Goal: Information Seeking & Learning: Compare options

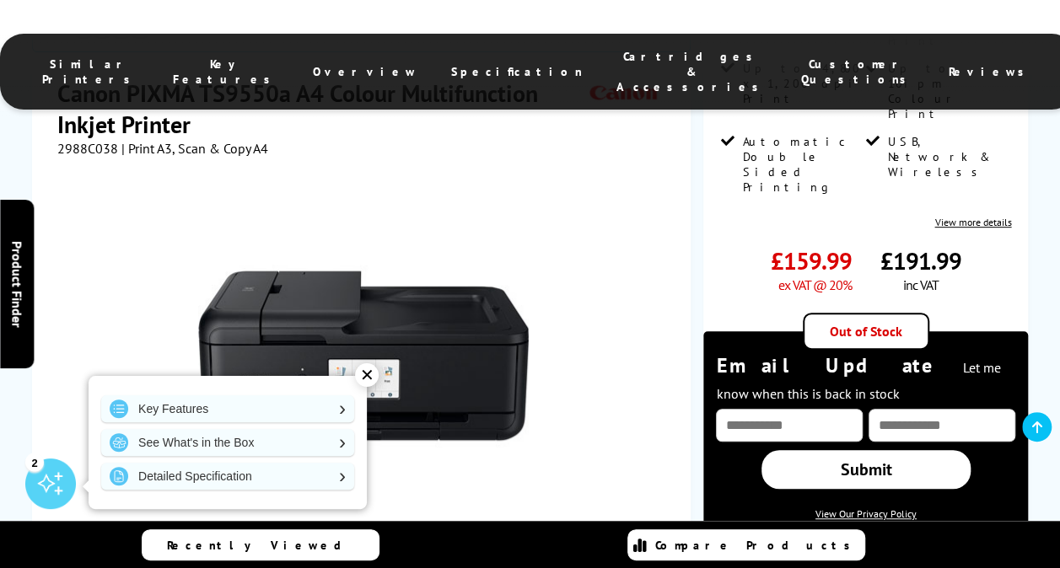
scroll to position [308, 0]
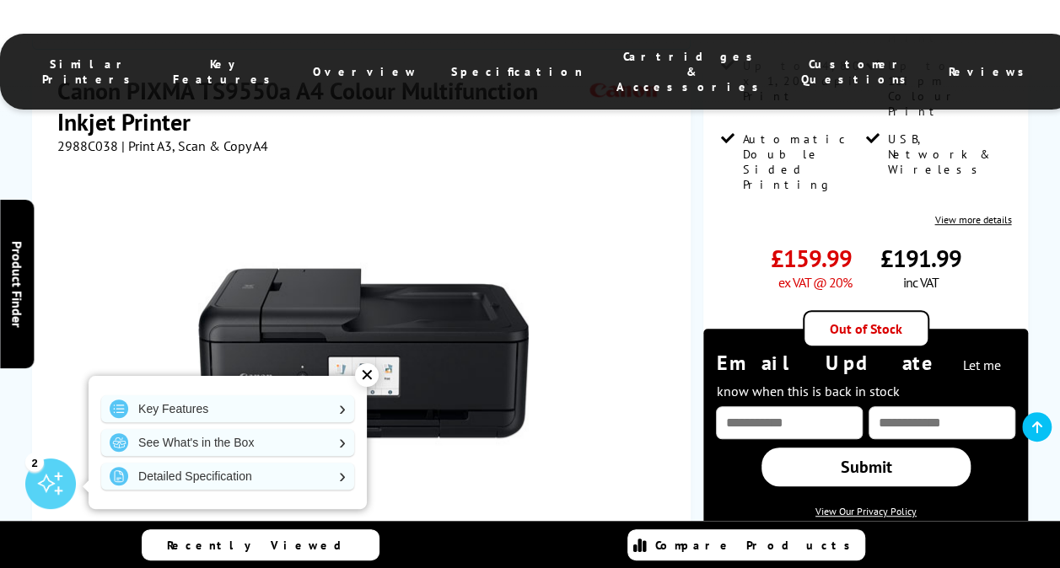
click at [368, 374] on div "✕" at bounding box center [367, 376] width 24 height 24
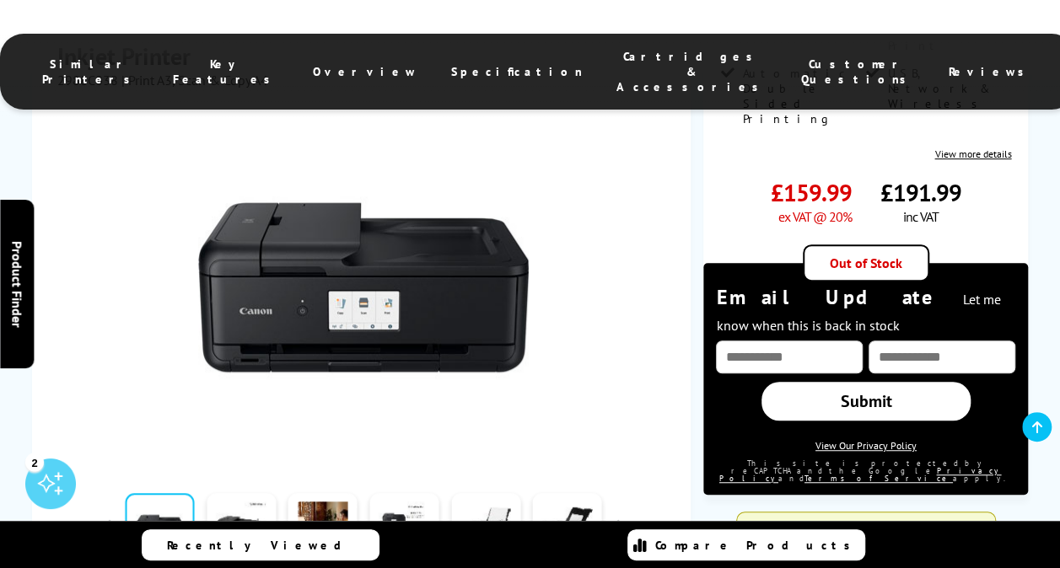
scroll to position [373, 0]
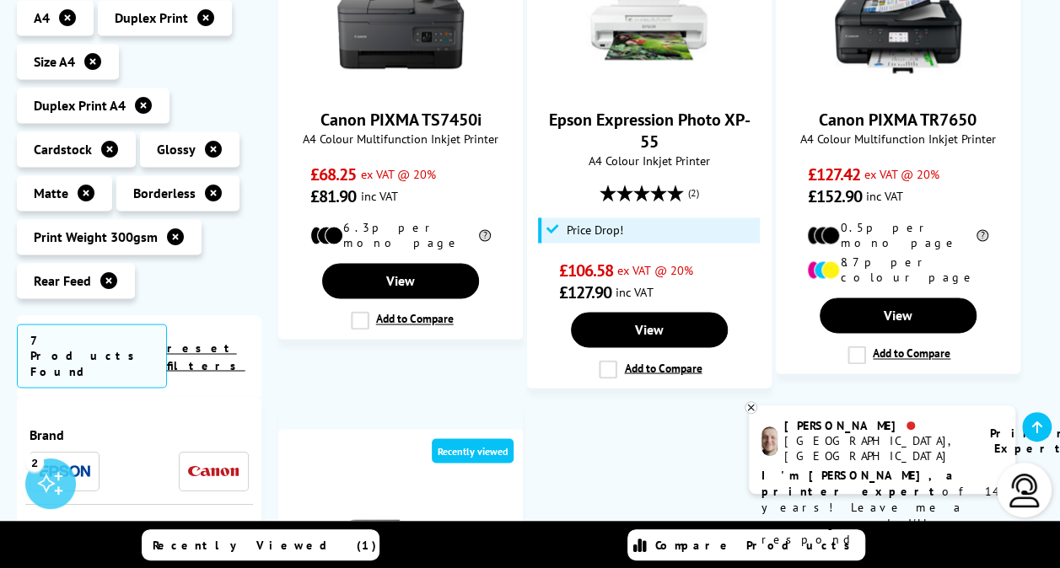
scroll to position [1220, 0]
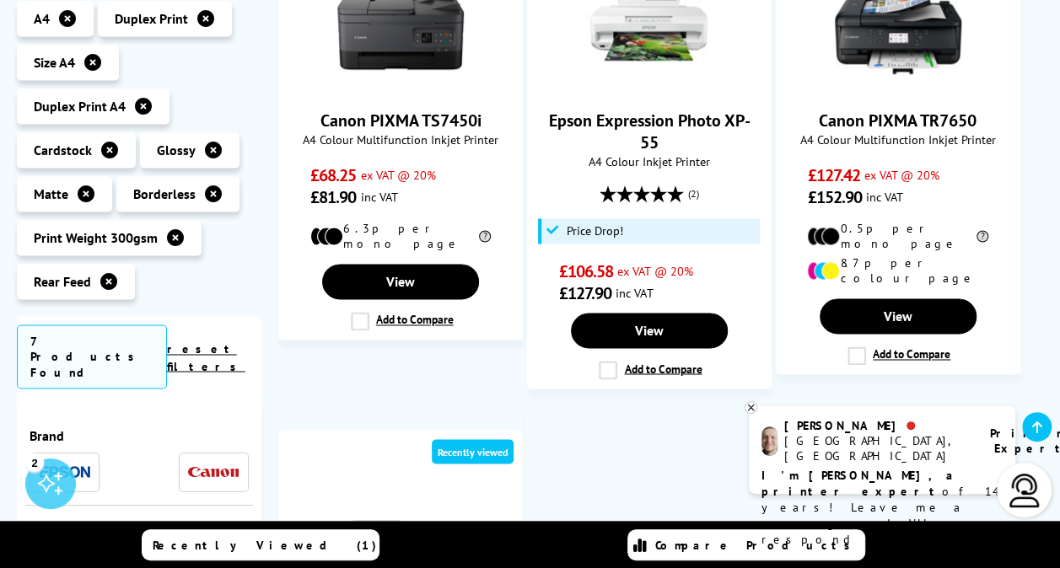
click at [104, 273] on icon at bounding box center [108, 281] width 17 height 17
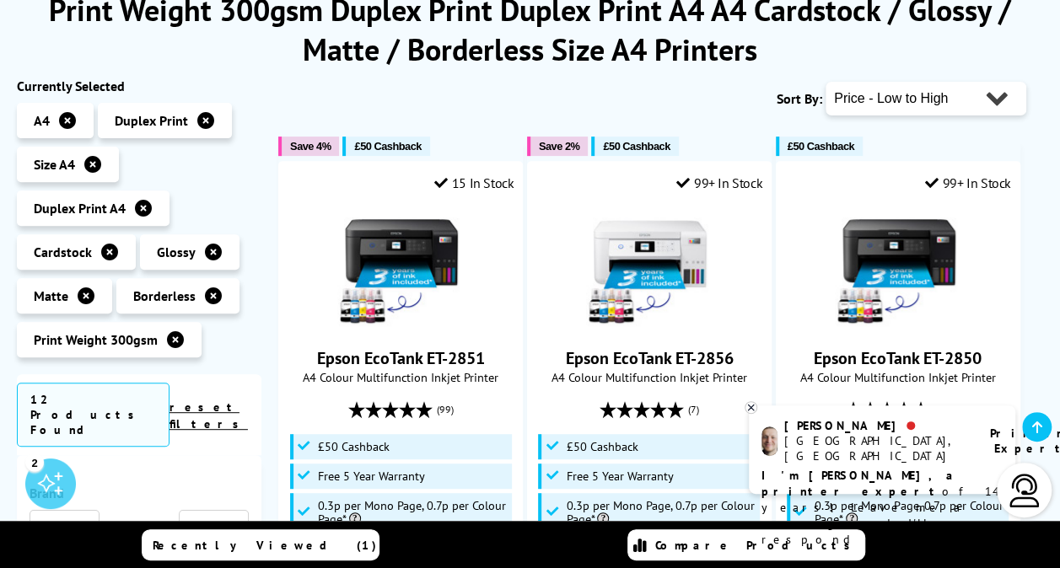
scroll to position [239, 0]
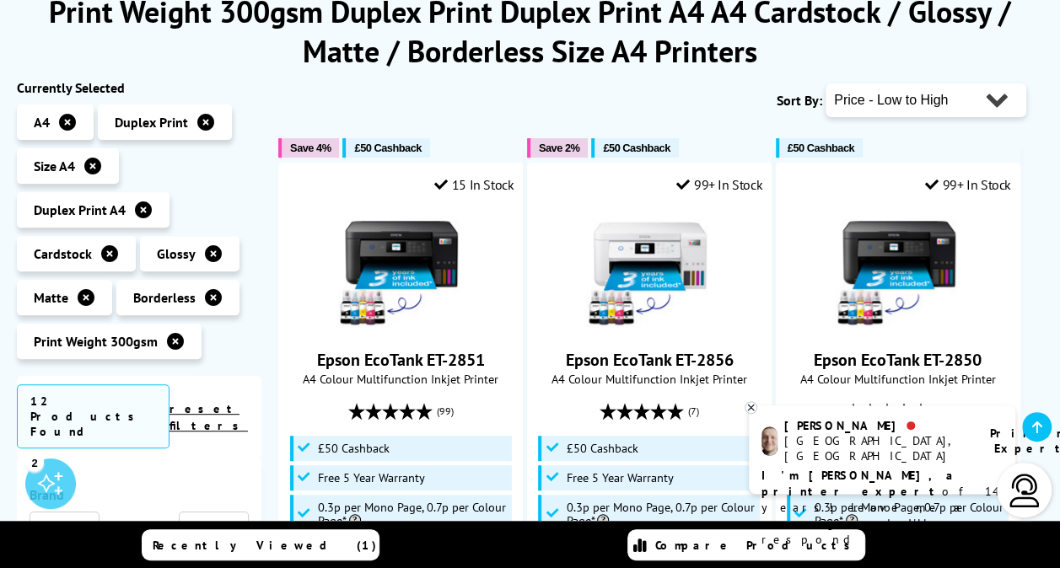
click at [170, 341] on icon at bounding box center [175, 341] width 17 height 17
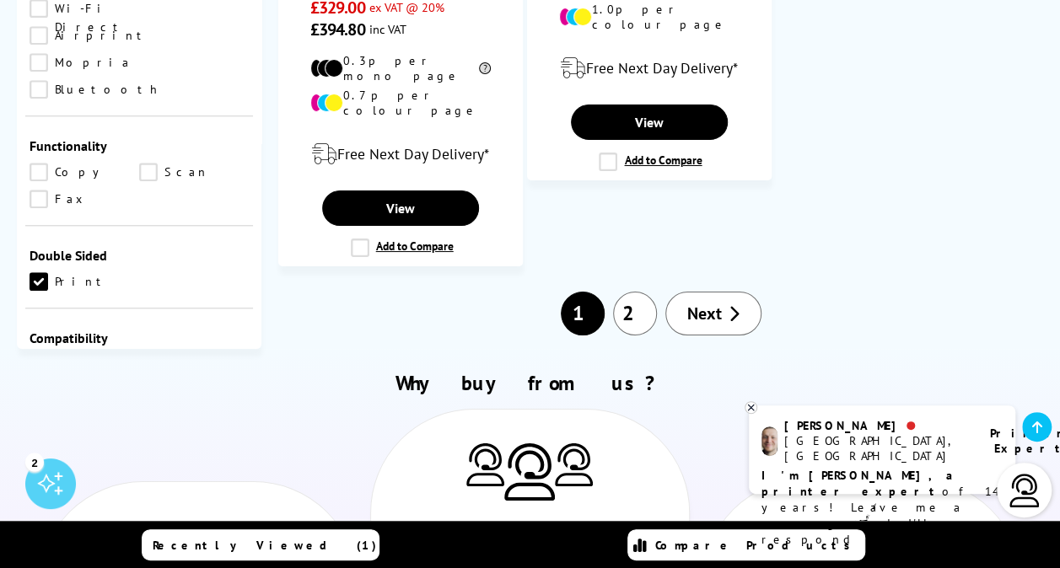
scroll to position [3131, 0]
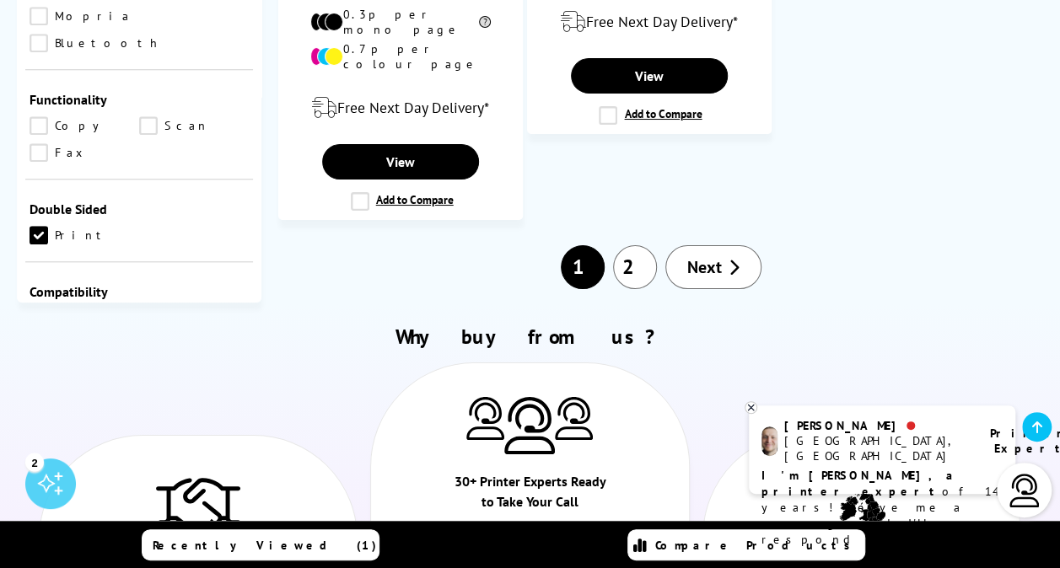
click at [696, 256] on span "Next" at bounding box center [704, 267] width 35 height 22
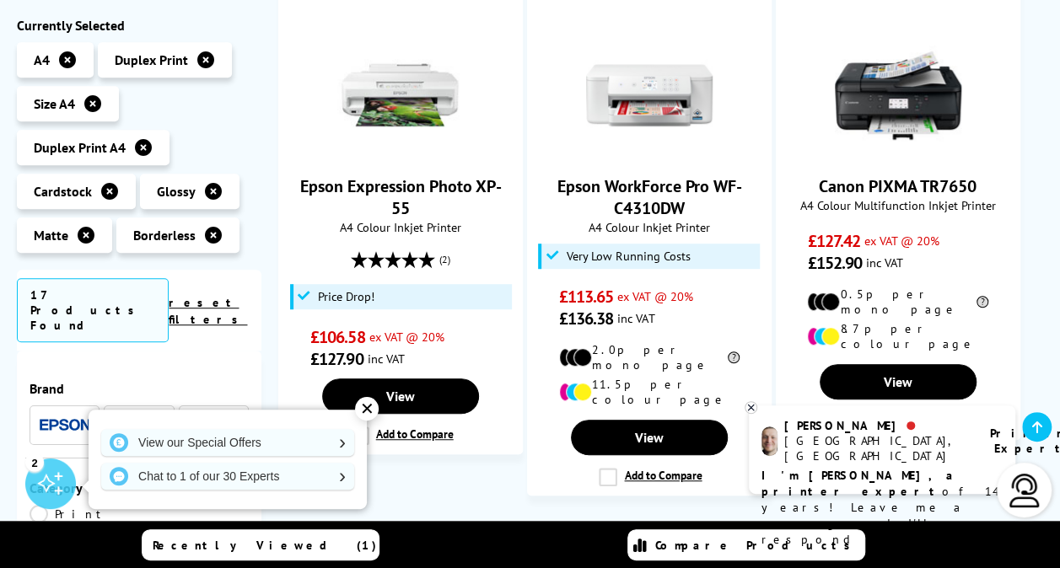
scroll to position [413, 0]
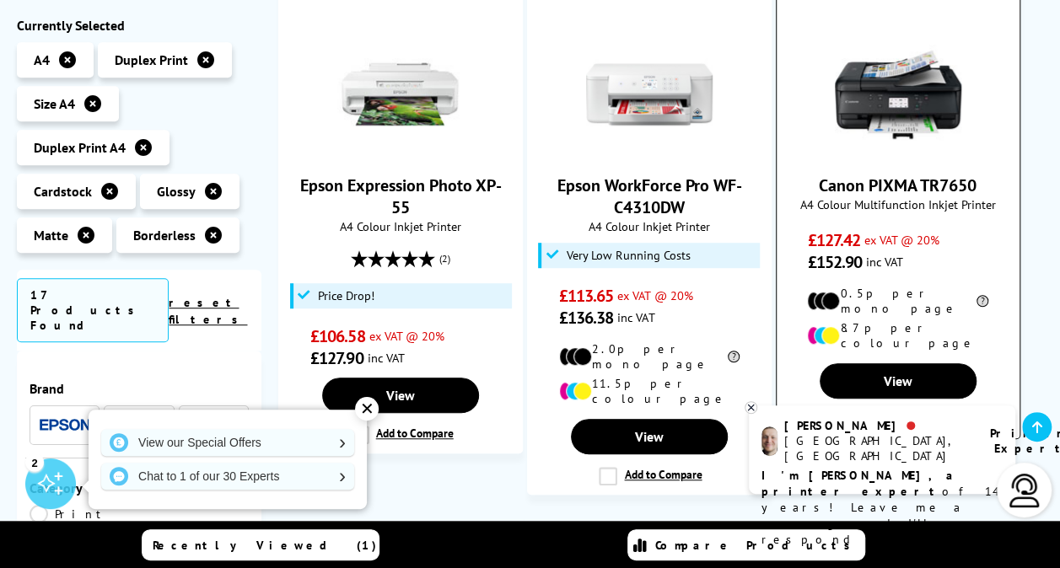
click at [918, 180] on link "Canon PIXMA TR7650" at bounding box center [898, 186] width 158 height 22
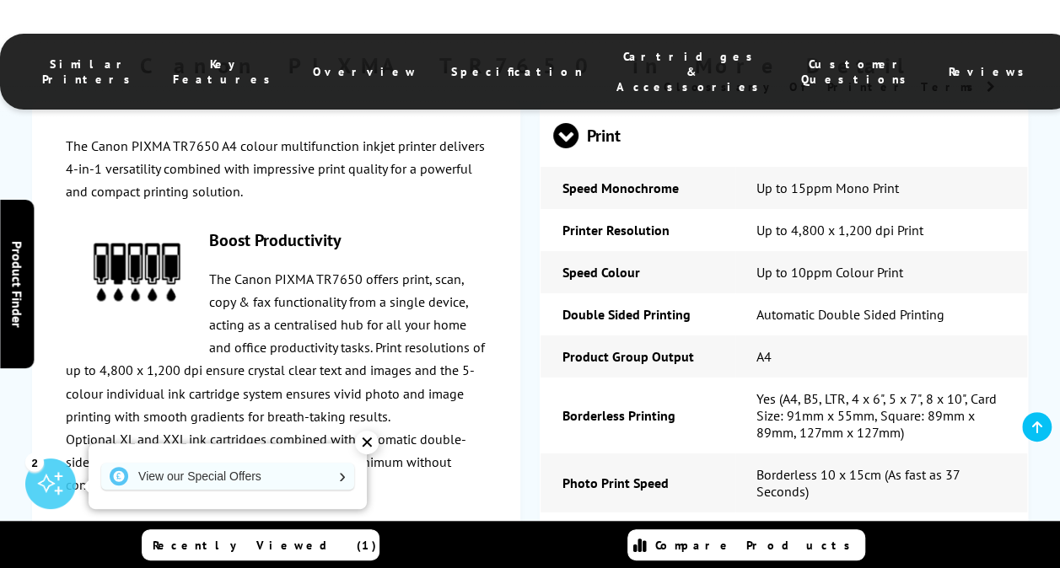
scroll to position [3198, 0]
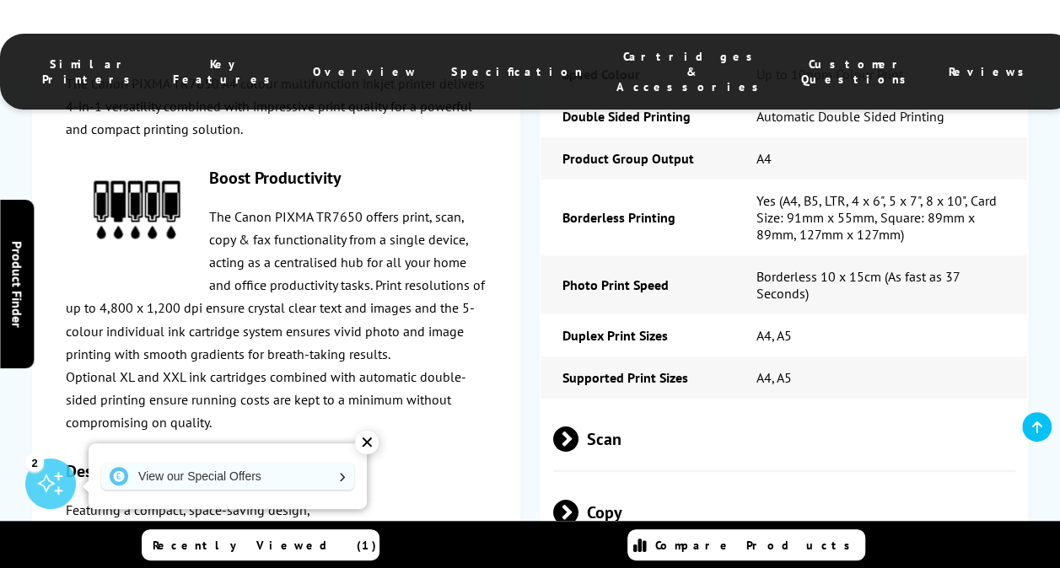
click at [369, 437] on div "✕" at bounding box center [367, 443] width 24 height 24
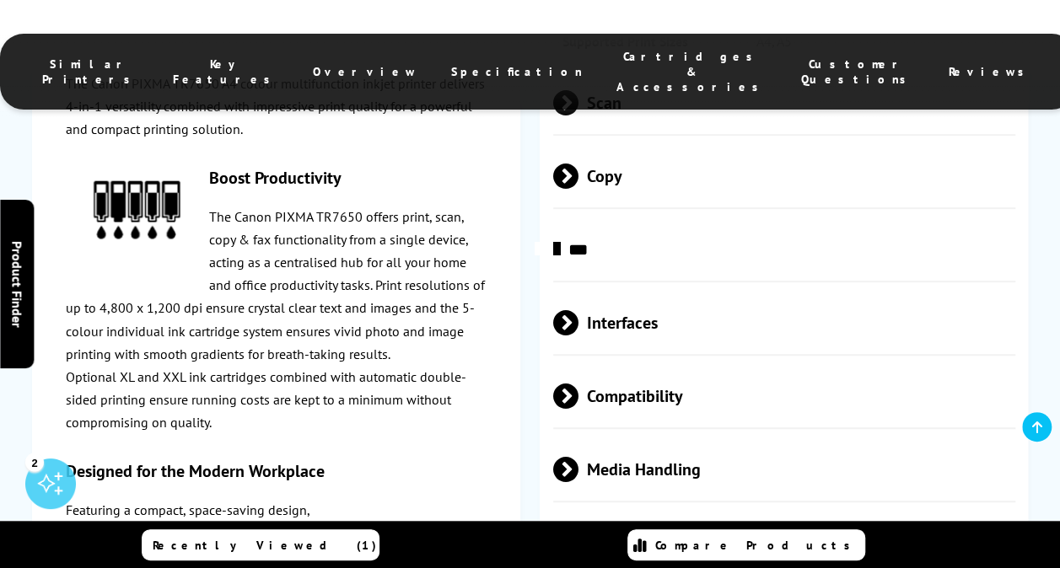
scroll to position [3536, 0]
click at [567, 383] on span at bounding box center [565, 395] width 25 height 25
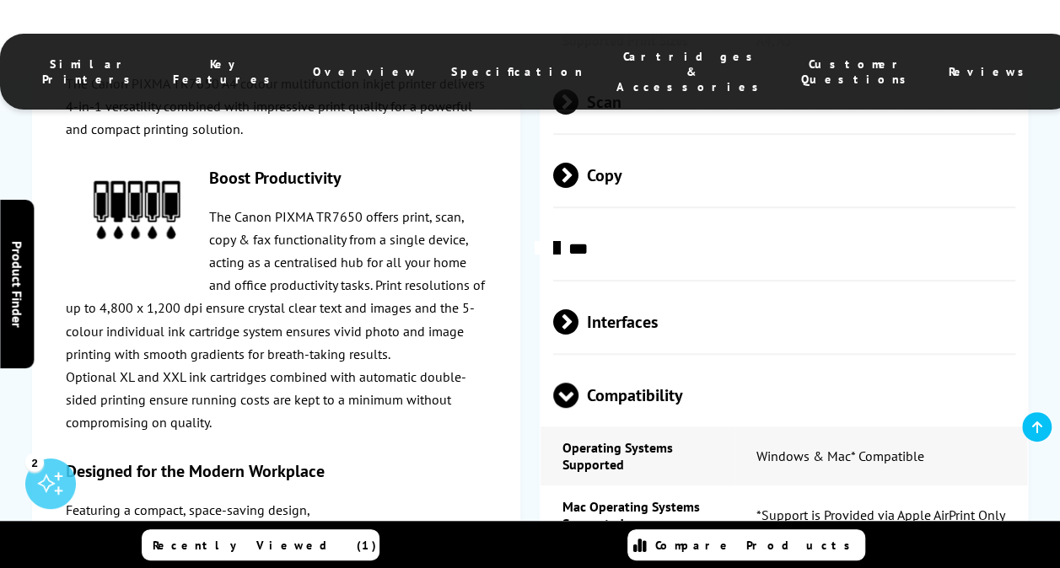
click at [567, 364] on span "Compatibility" at bounding box center [784, 395] width 462 height 63
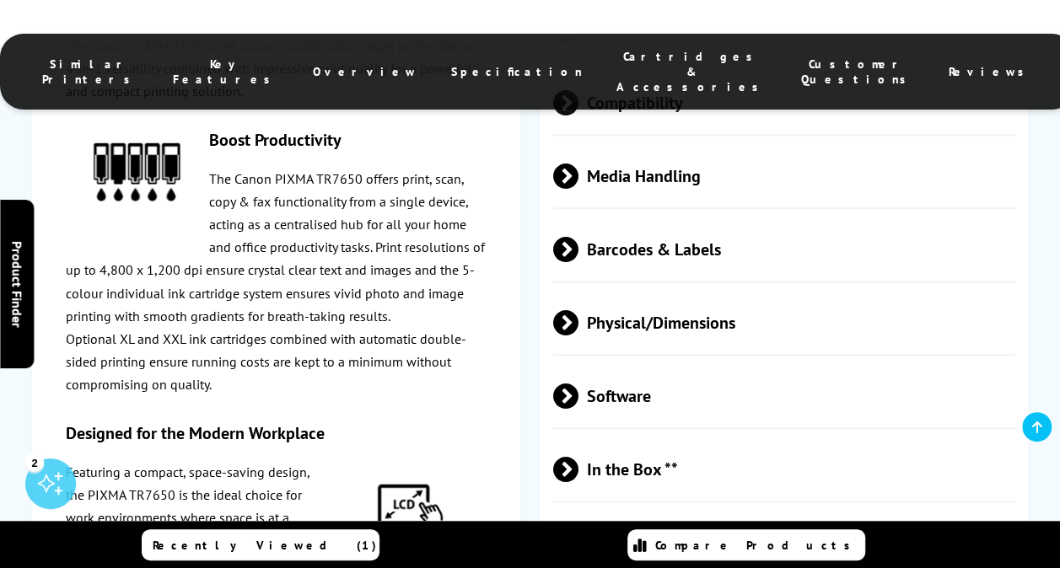
scroll to position [3829, 0]
click at [579, 236] on span at bounding box center [579, 248] width 0 height 25
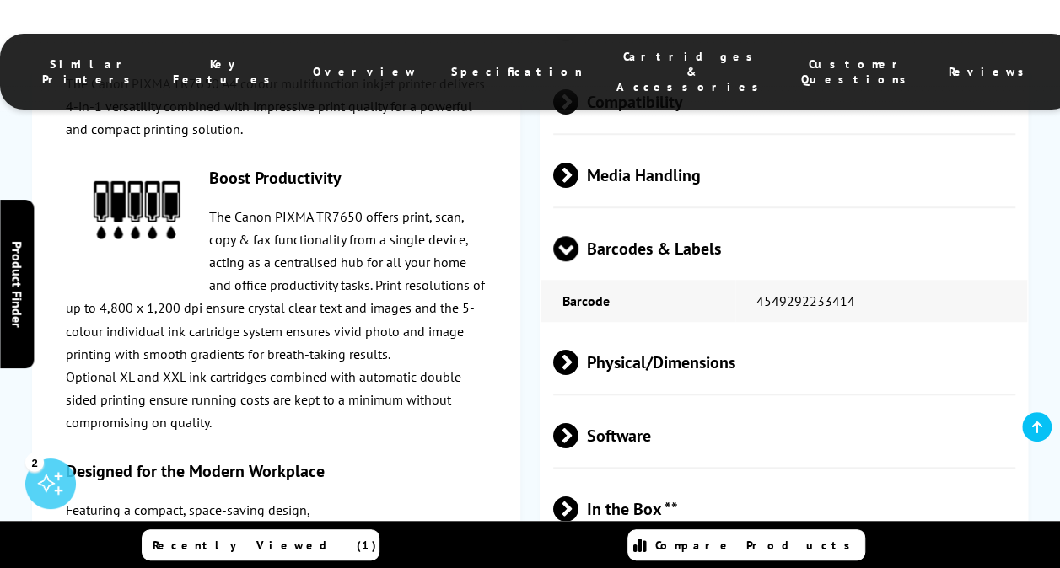
click at [569, 261] on span at bounding box center [565, 261] width 25 height 0
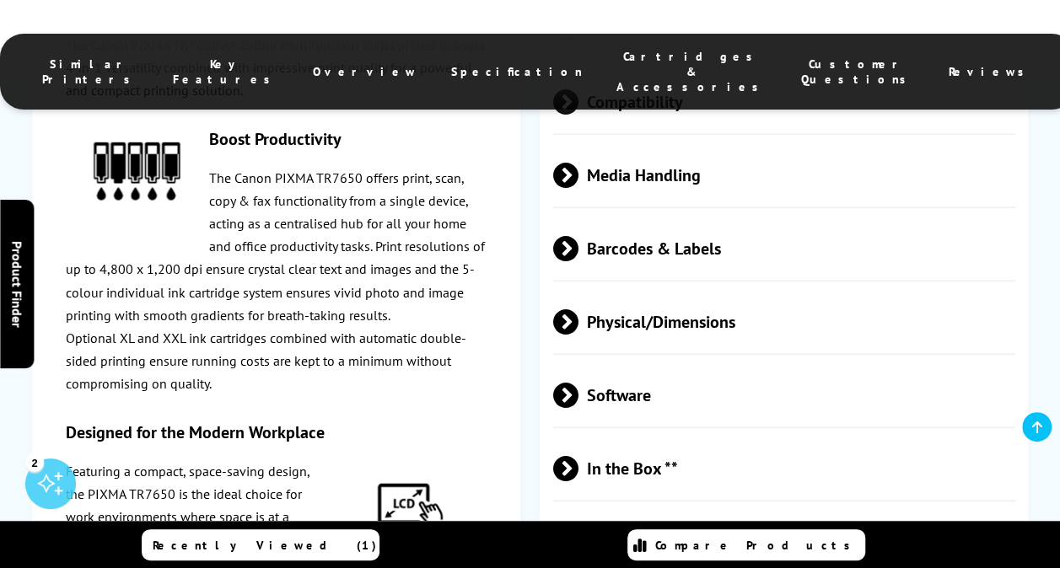
click at [579, 310] on span at bounding box center [579, 322] width 0 height 25
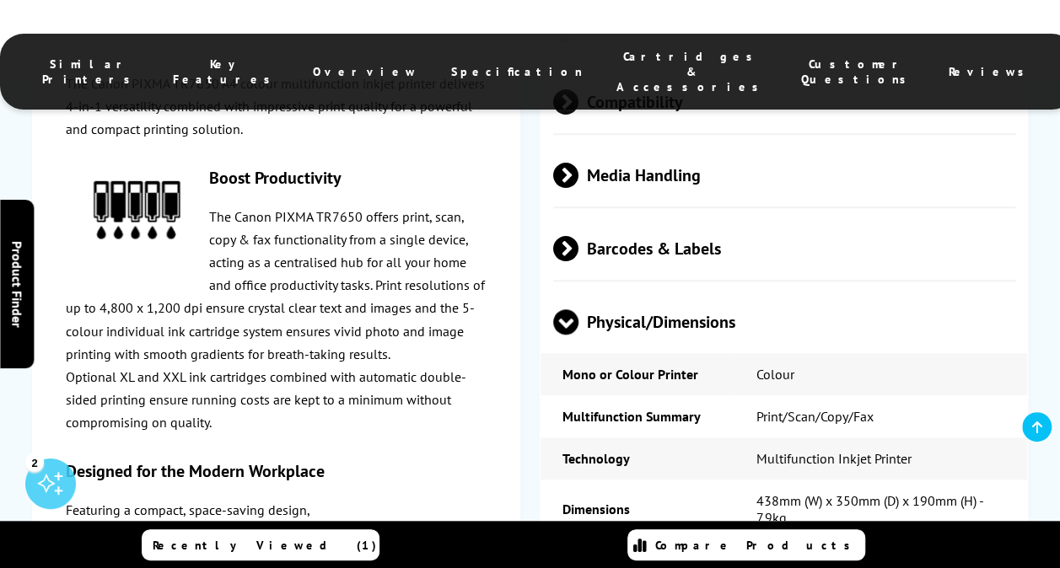
click at [564, 335] on span at bounding box center [565, 335] width 25 height 0
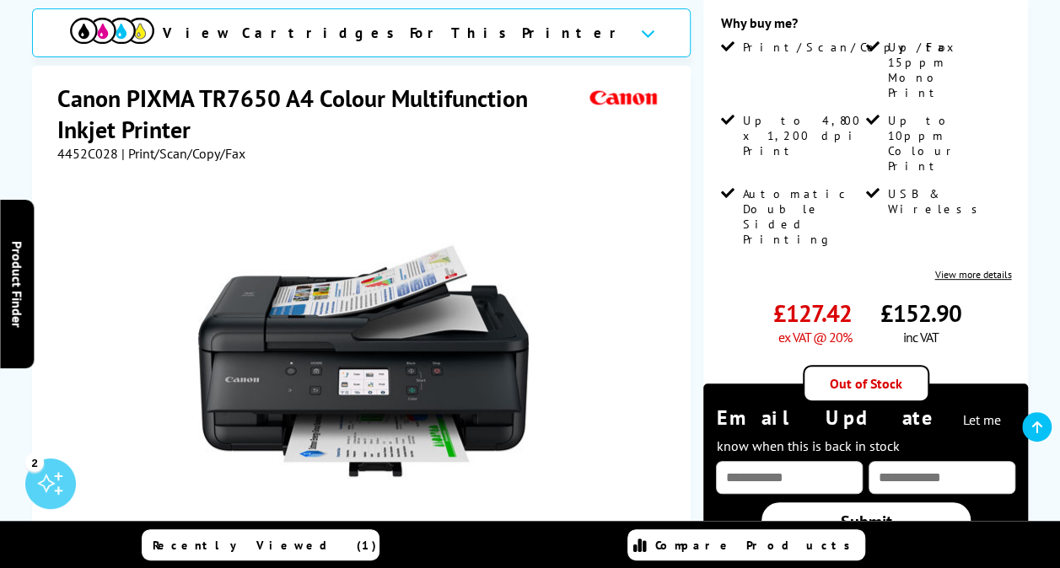
scroll to position [251, 0]
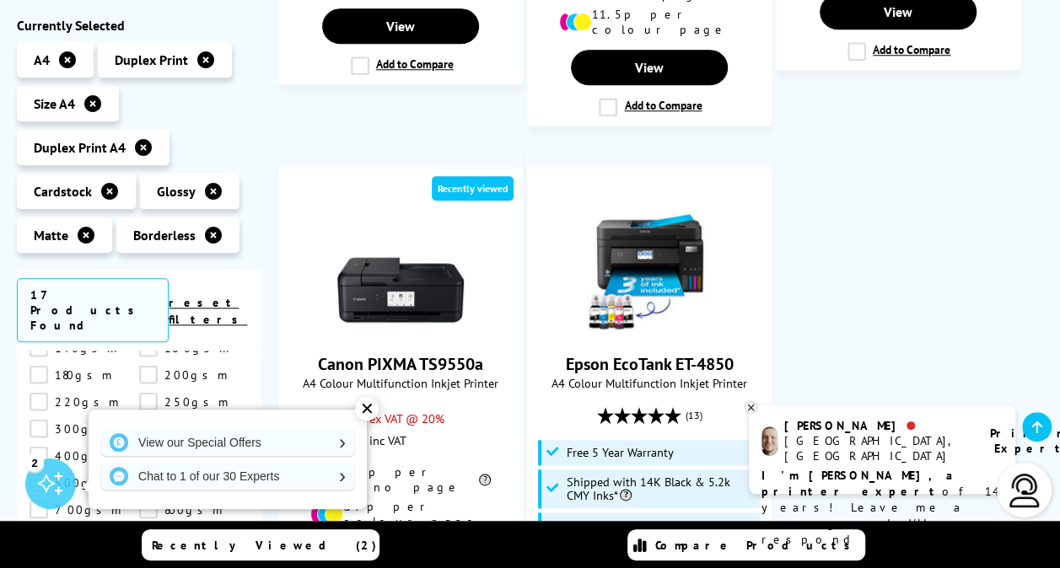
scroll to position [2089, 0]
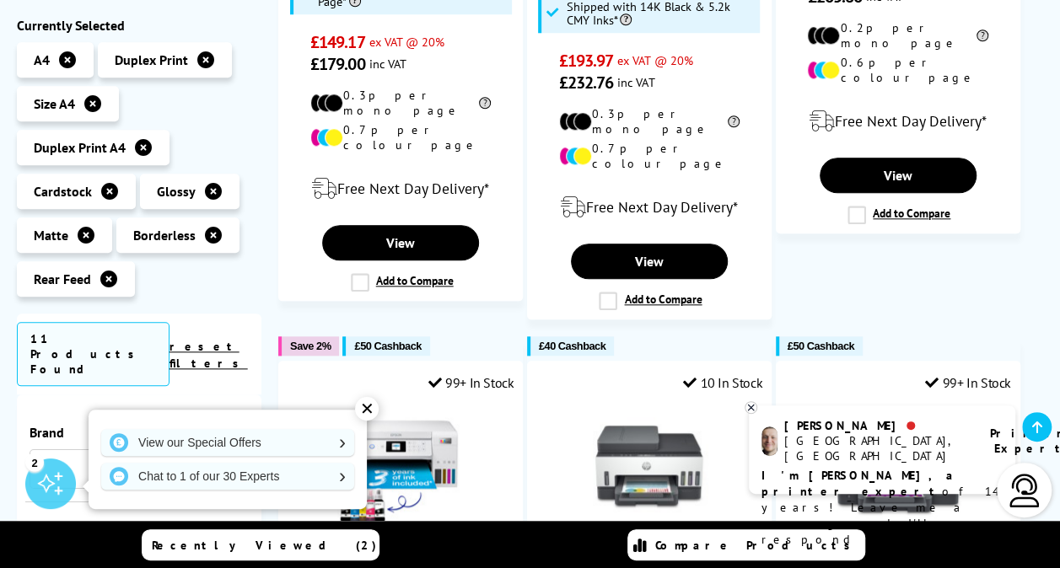
scroll to position [2019, 0]
click at [366, 405] on div "✕" at bounding box center [367, 409] width 24 height 24
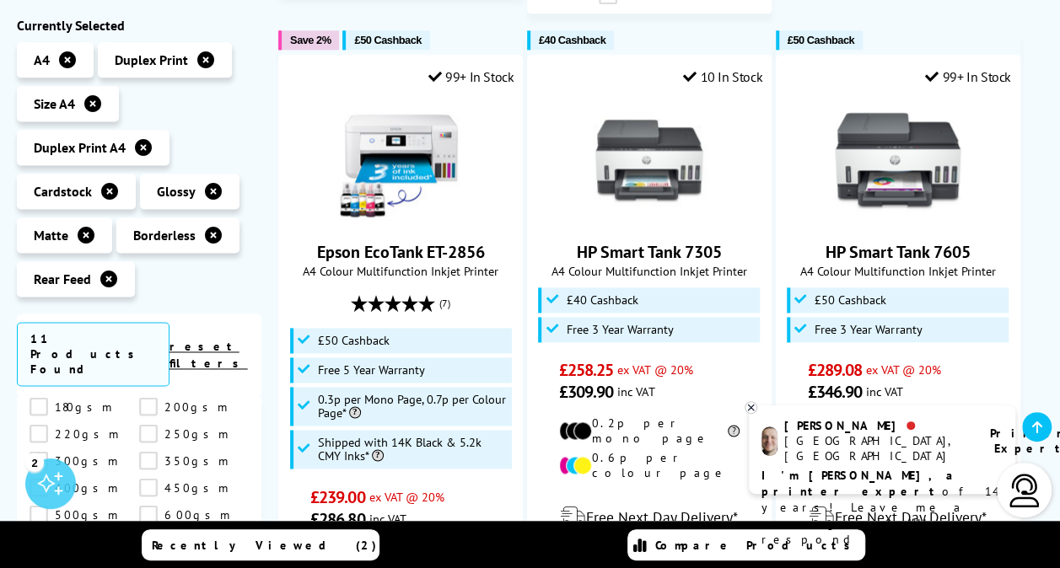
scroll to position [1221, 0]
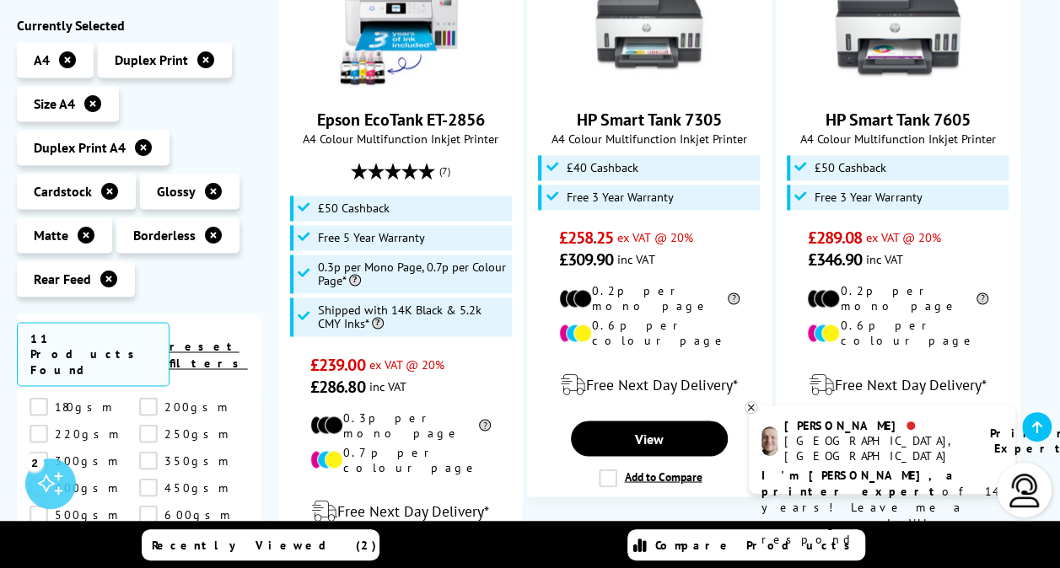
click at [751, 407] on icon at bounding box center [751, 408] width 6 height 6
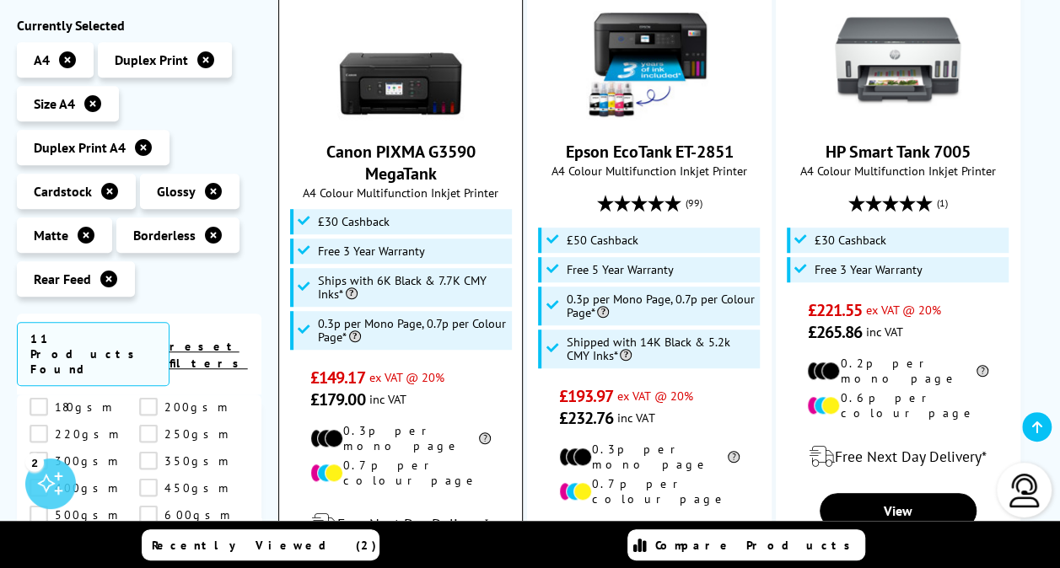
scroll to position [430, 0]
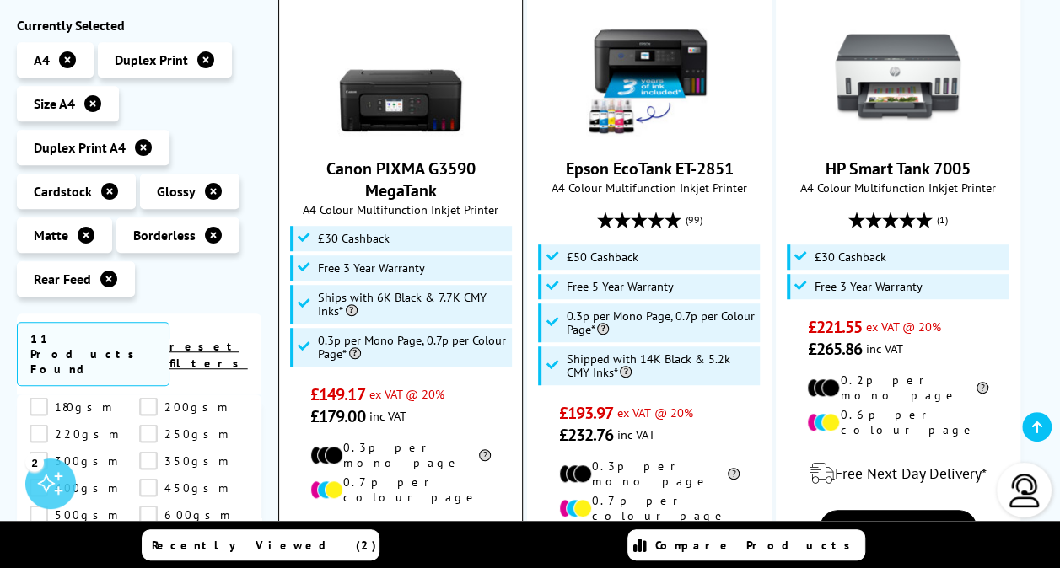
click at [413, 89] on img at bounding box center [400, 77] width 127 height 127
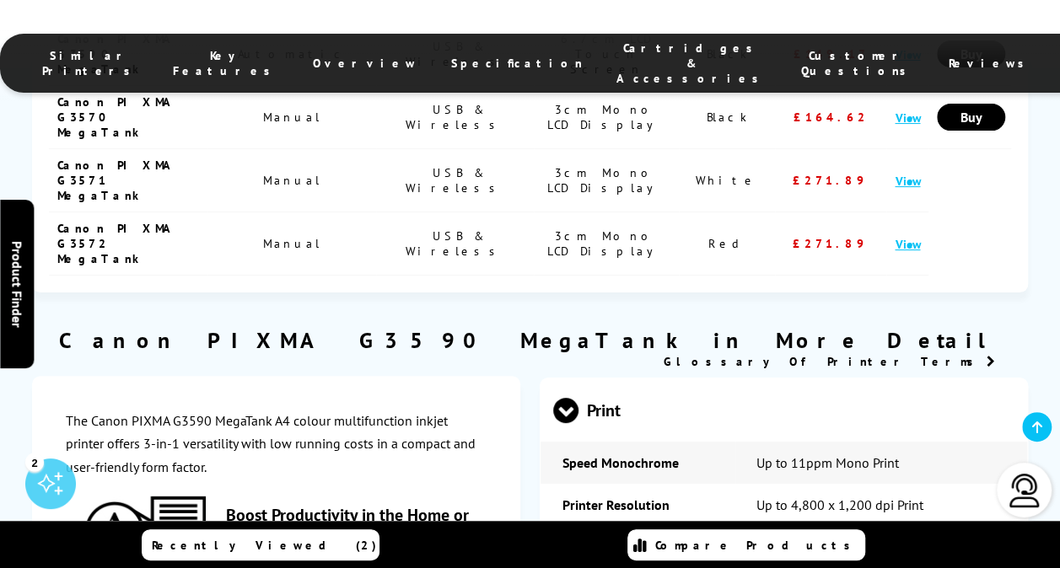
scroll to position [3256, 0]
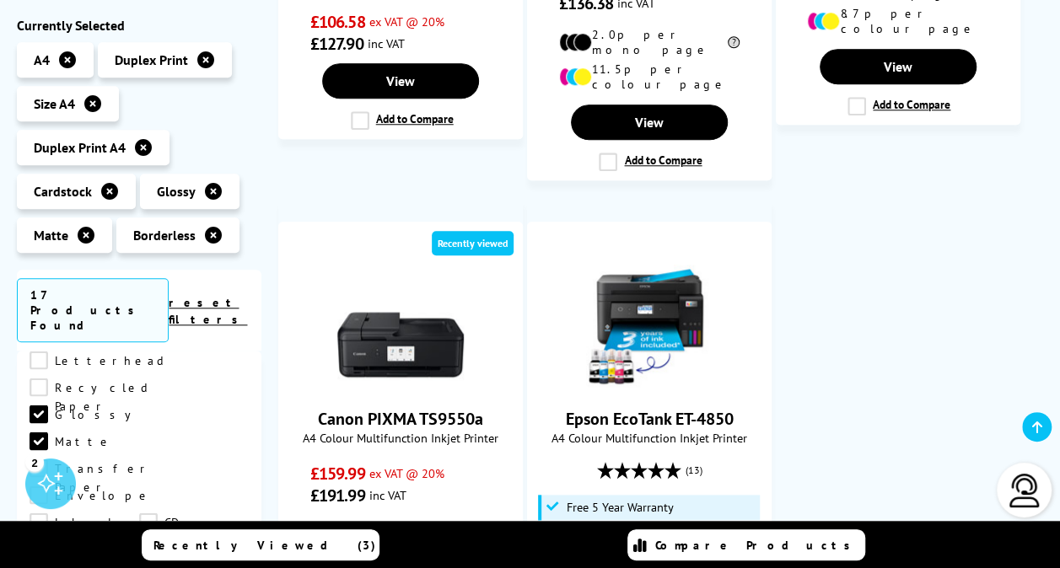
scroll to position [1804, 0]
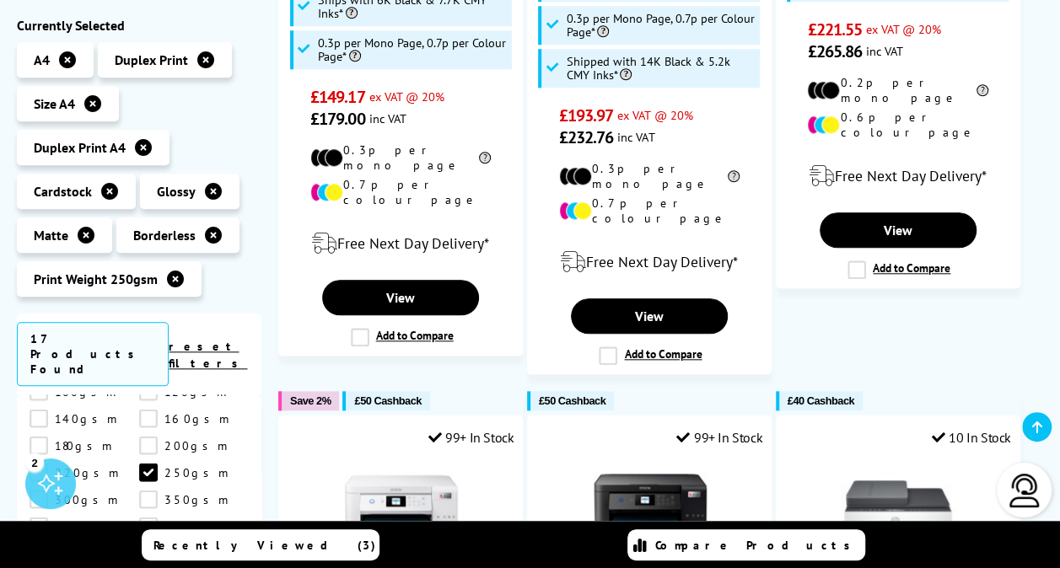
scroll to position [2052, 0]
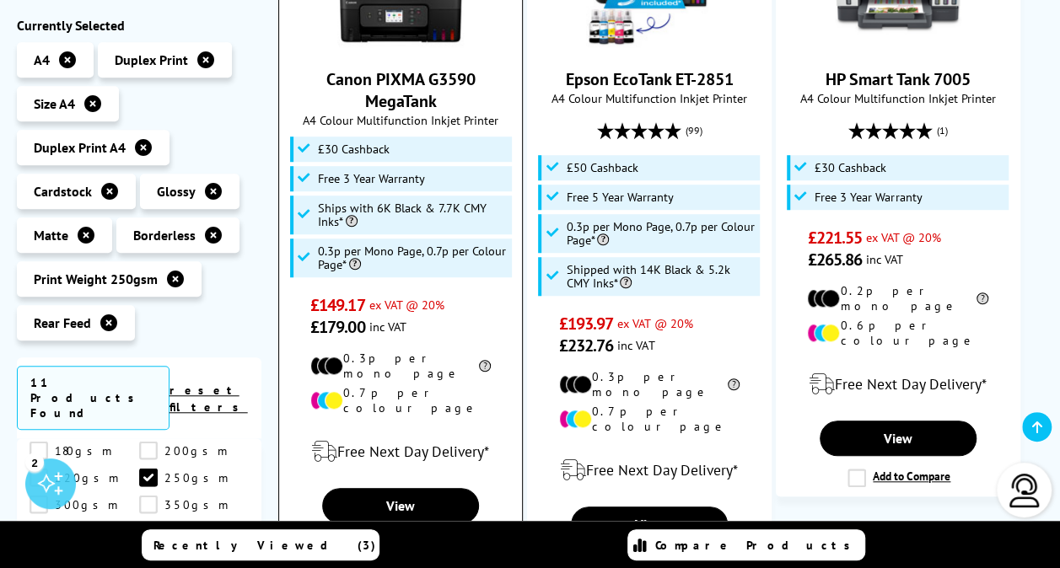
scroll to position [520, 0]
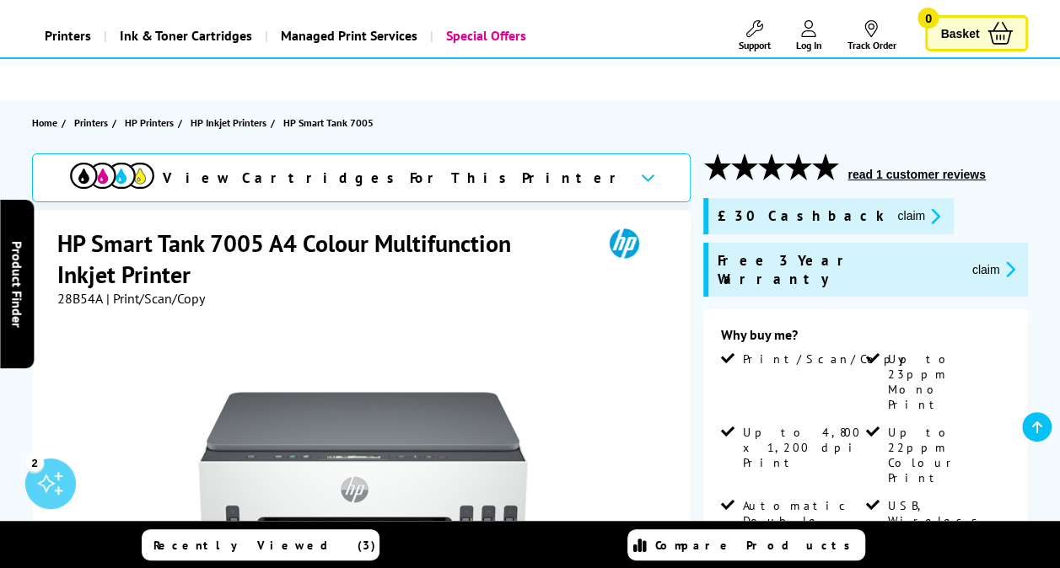
scroll to position [84, 0]
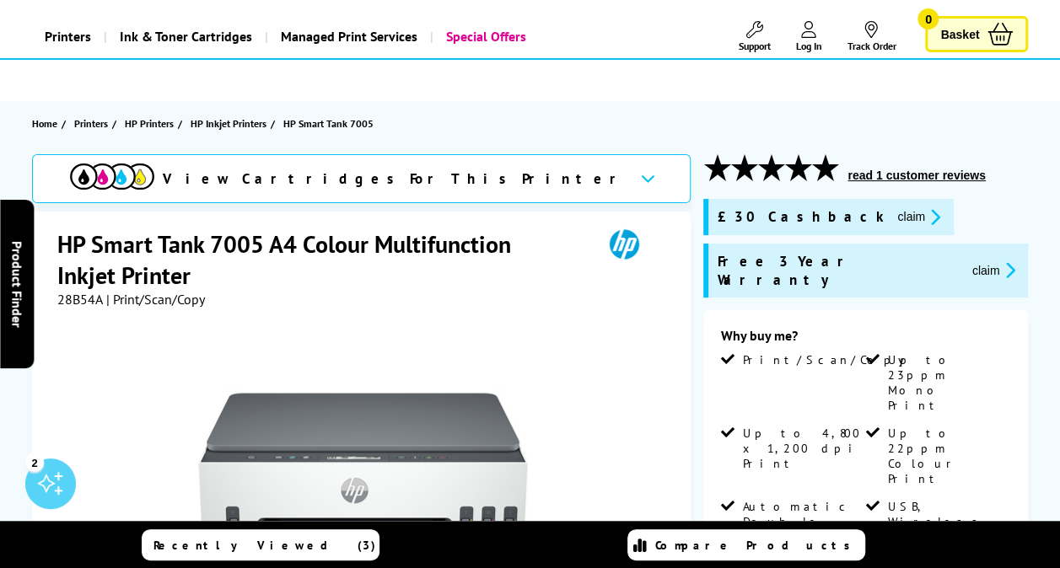
click at [405, 184] on span "View Cartridges For This Printer" at bounding box center [395, 179] width 464 height 19
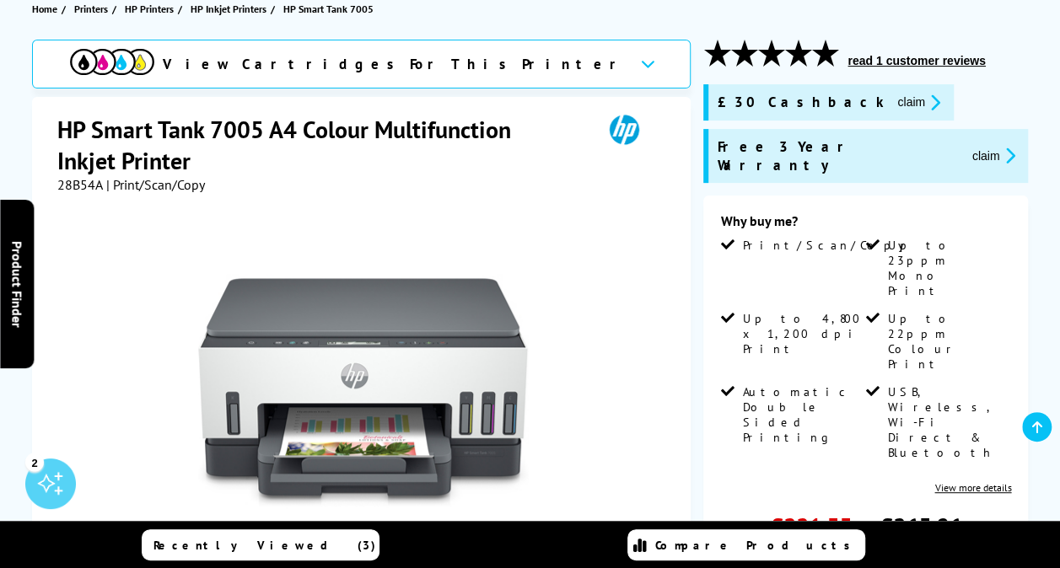
scroll to position [200, 0]
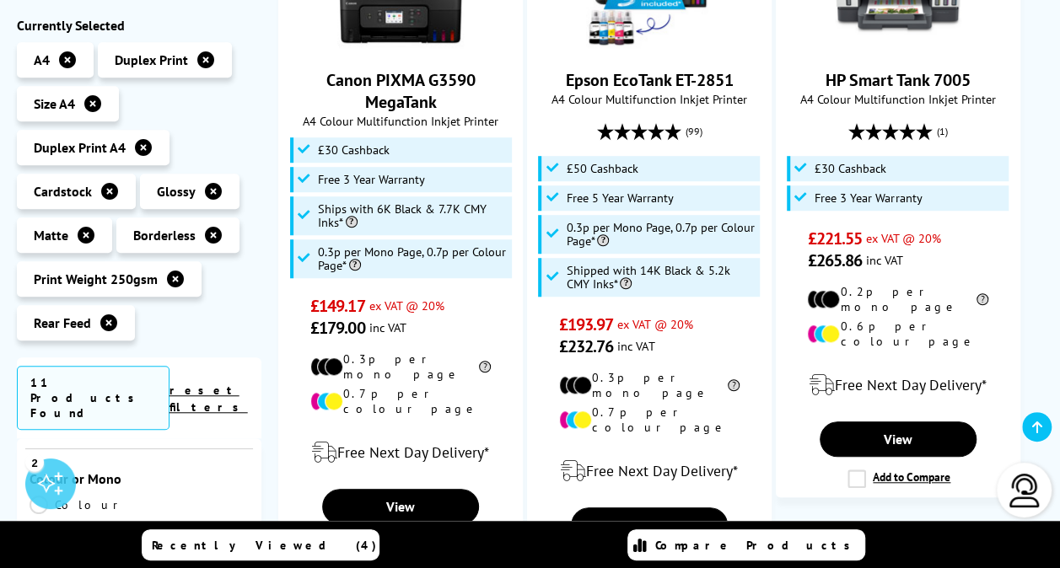
scroll to position [341, 0]
click at [38, 490] on link "Colour" at bounding box center [85, 499] width 110 height 19
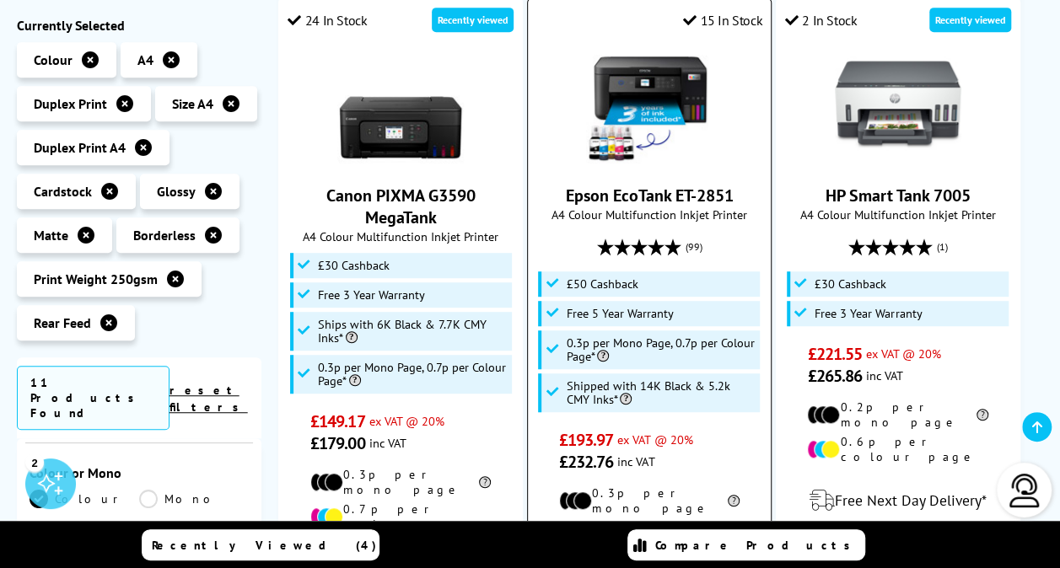
scroll to position [400, 0]
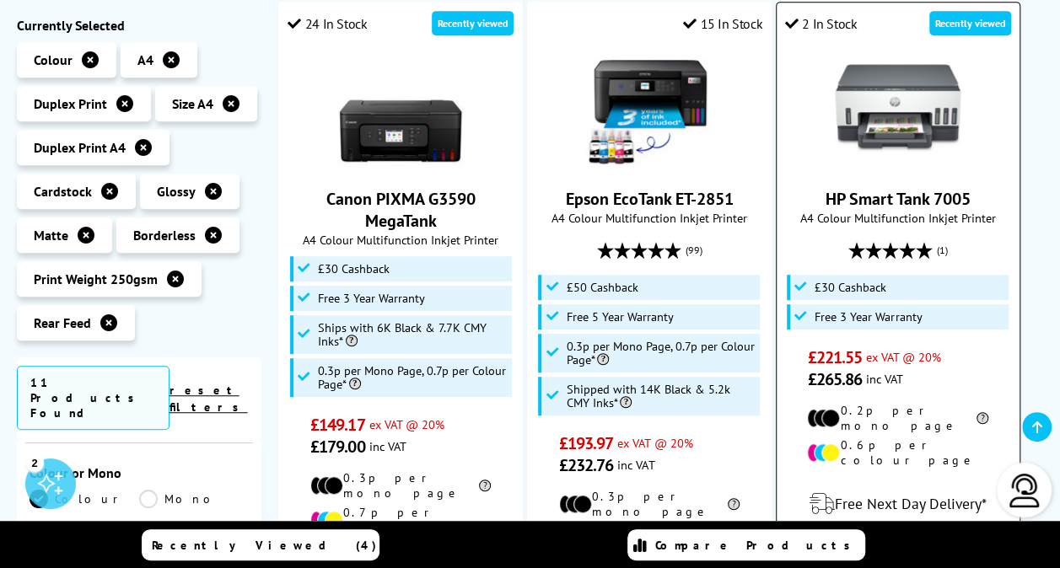
click at [919, 111] on img at bounding box center [898, 108] width 127 height 127
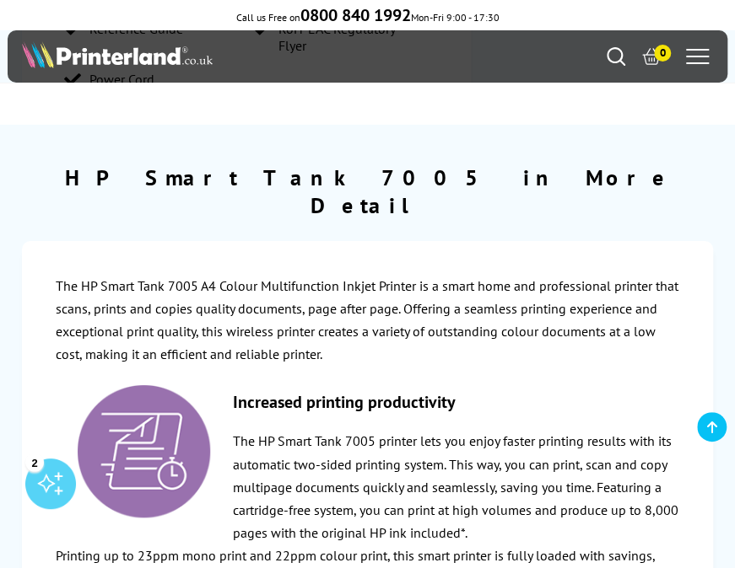
scroll to position [2306, 0]
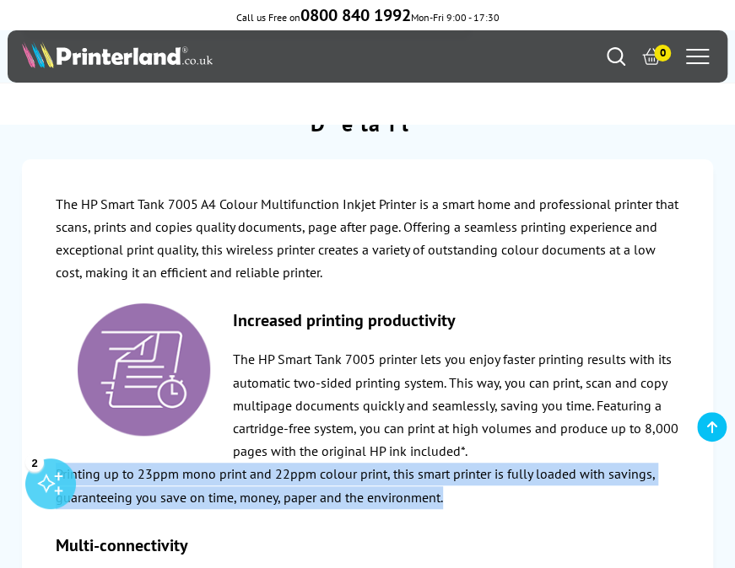
drag, startPoint x: 452, startPoint y: 358, endPoint x: 40, endPoint y: 327, distance: 412.7
click at [40, 327] on div "The HP Smart Tank 7005 A4 Colour Multifunction Inkjet Printer is a smart home a…" at bounding box center [367, 553] width 691 height 788
copy p "Printing up to 23ppm mono print and 22ppm colour print, this smart printer is f…"
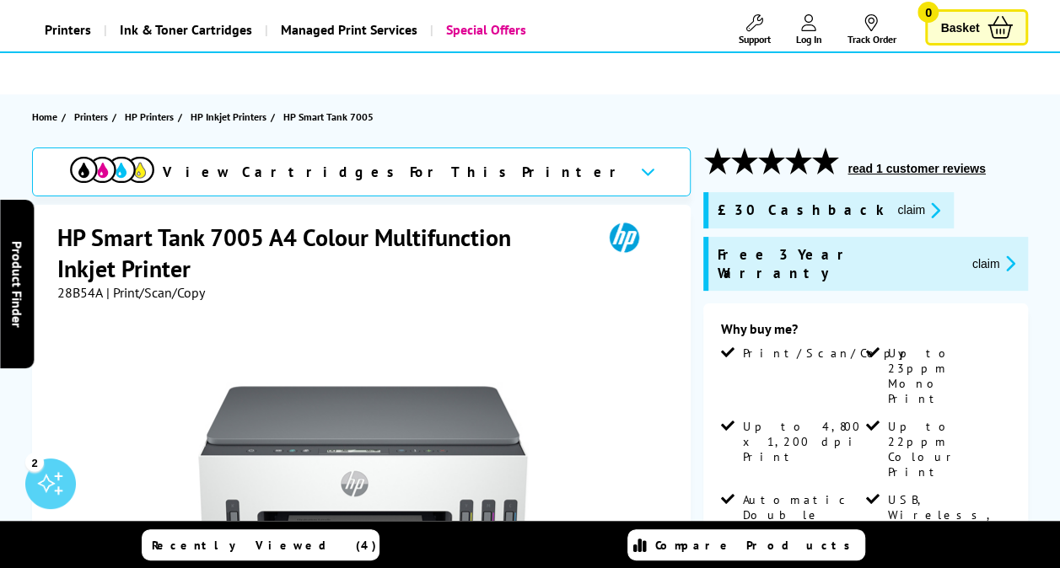
scroll to position [0, 0]
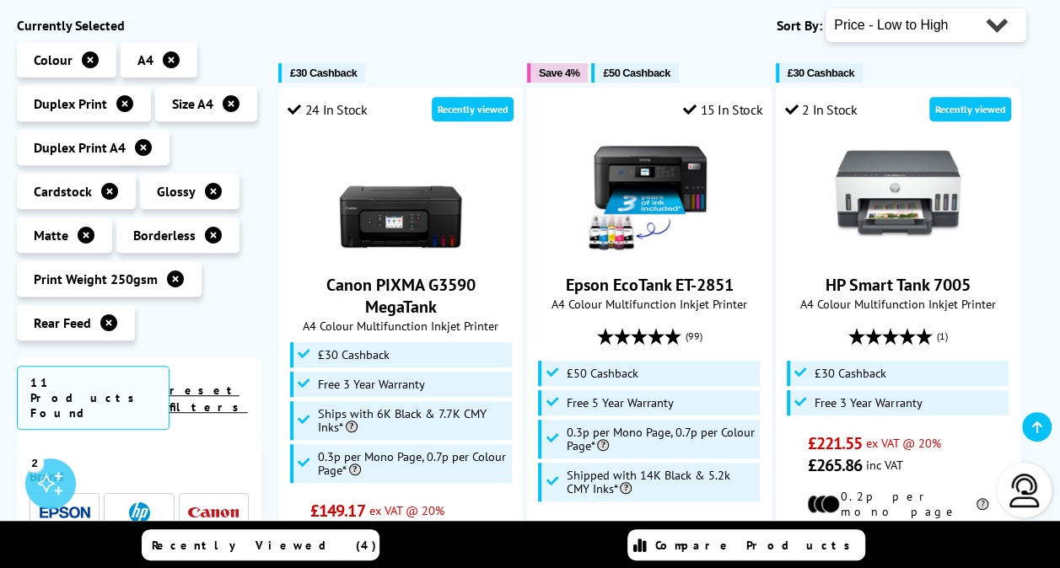
scroll to position [314, 0]
click at [147, 143] on icon at bounding box center [143, 147] width 17 height 17
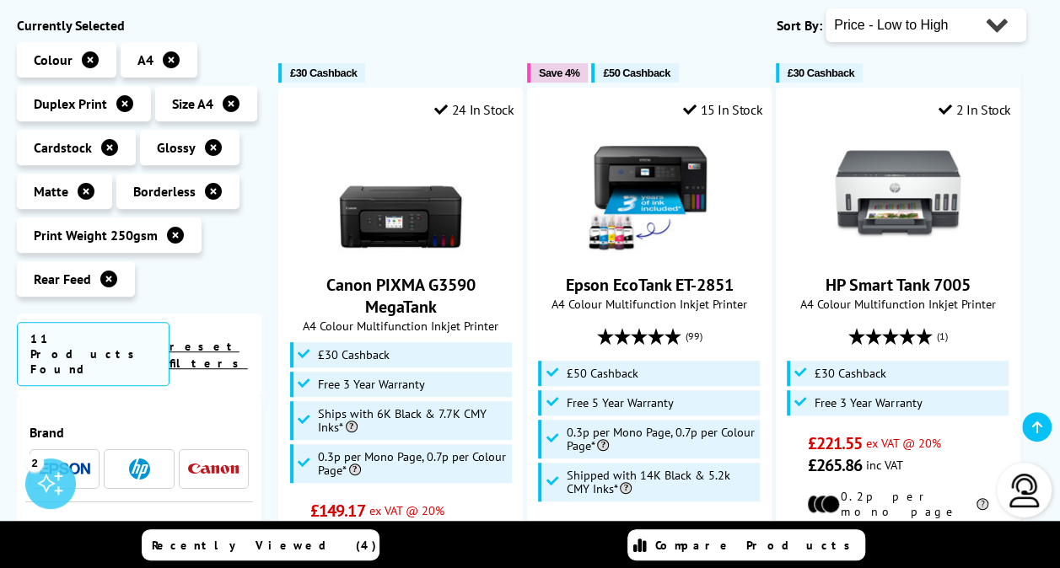
click at [121, 103] on icon at bounding box center [124, 103] width 17 height 17
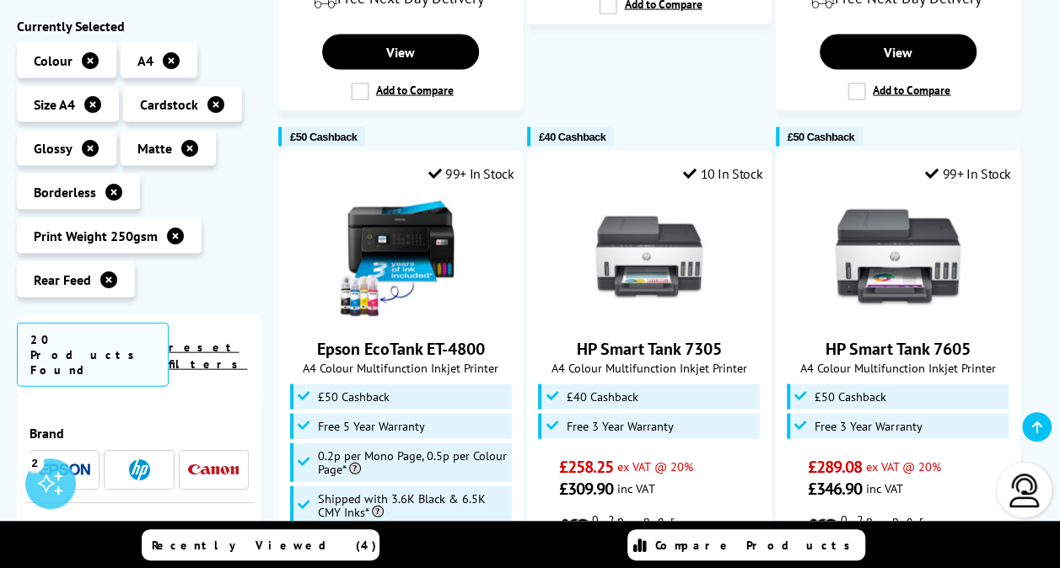
scroll to position [1614, 0]
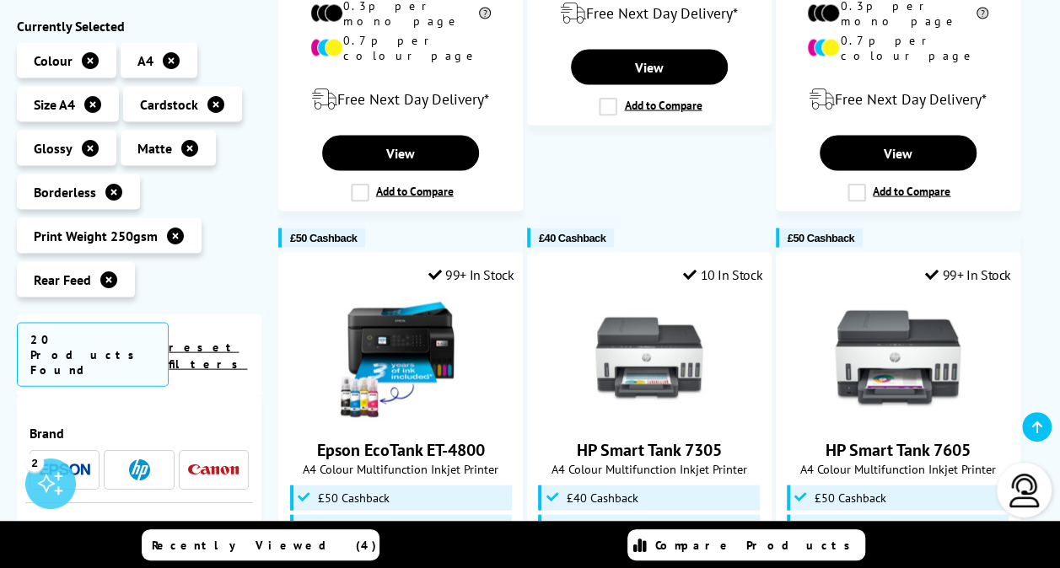
click at [111, 283] on icon at bounding box center [108, 279] width 17 height 17
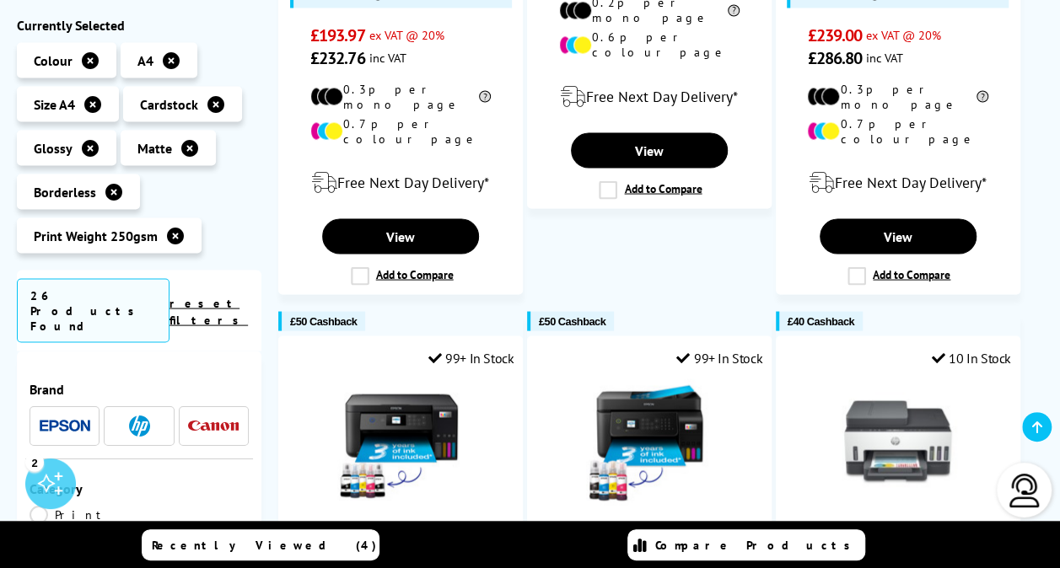
scroll to position [1530, 0]
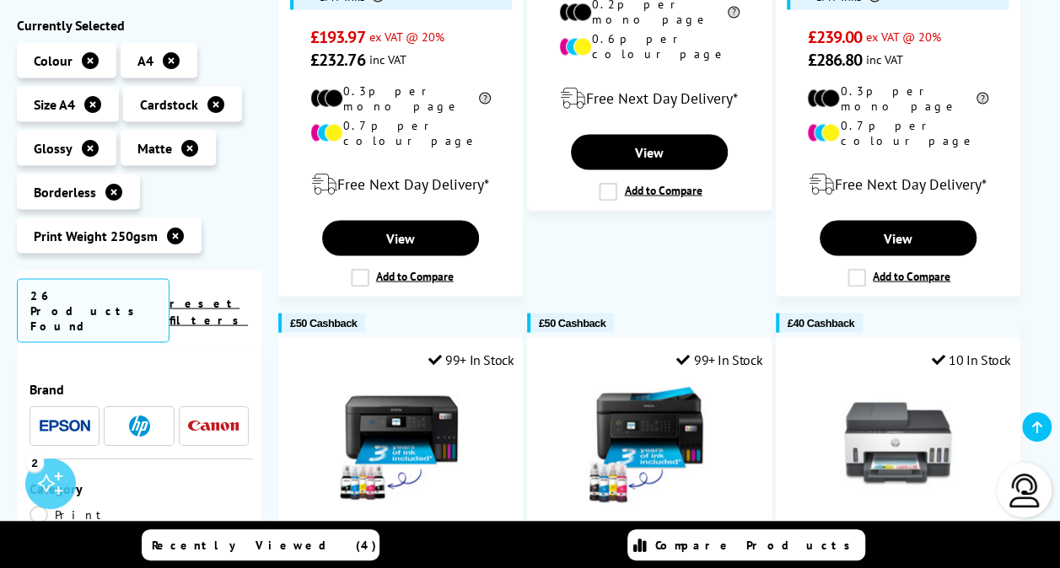
click at [186, 151] on icon at bounding box center [189, 147] width 17 height 17
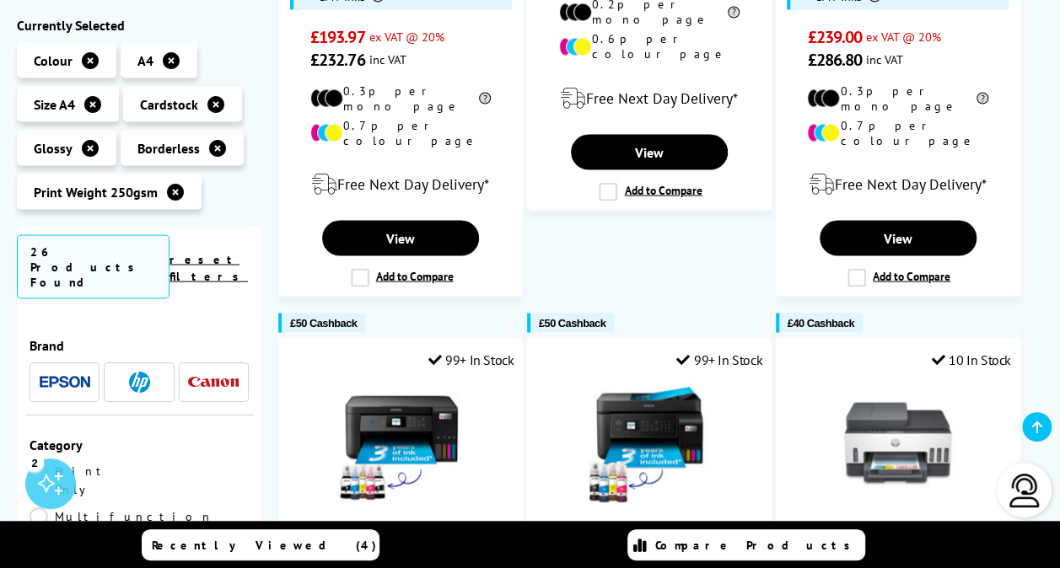
click at [91, 146] on icon at bounding box center [90, 147] width 17 height 17
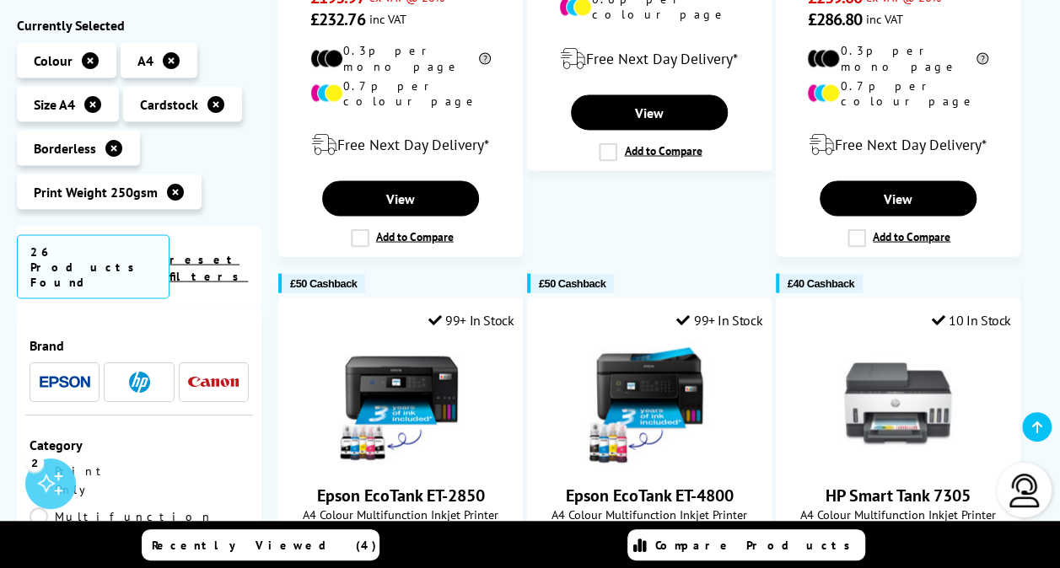
click at [93, 103] on icon at bounding box center [92, 103] width 17 height 17
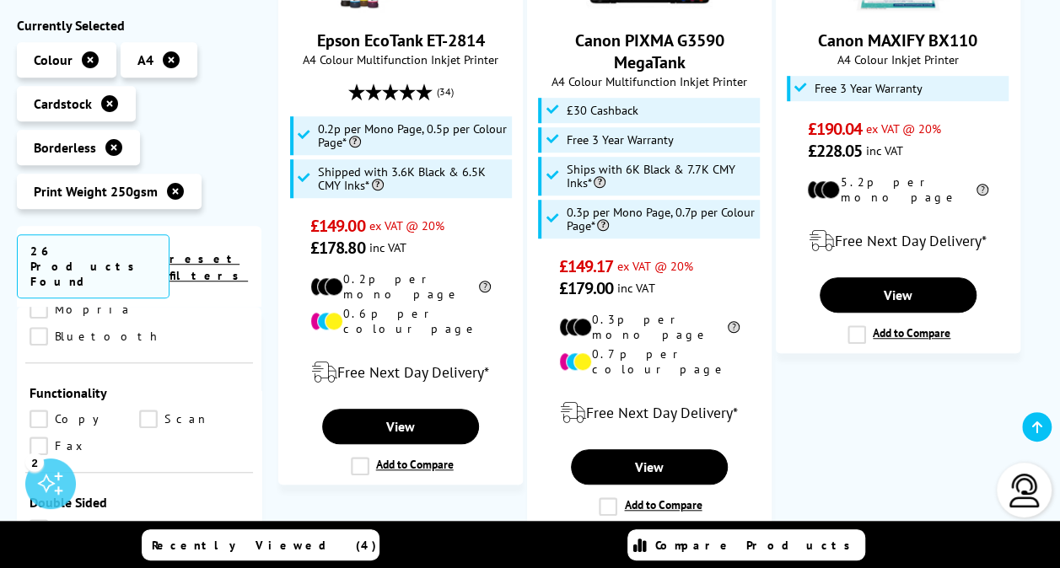
scroll to position [777, 0]
click at [43, 516] on link "Print" at bounding box center [85, 525] width 110 height 19
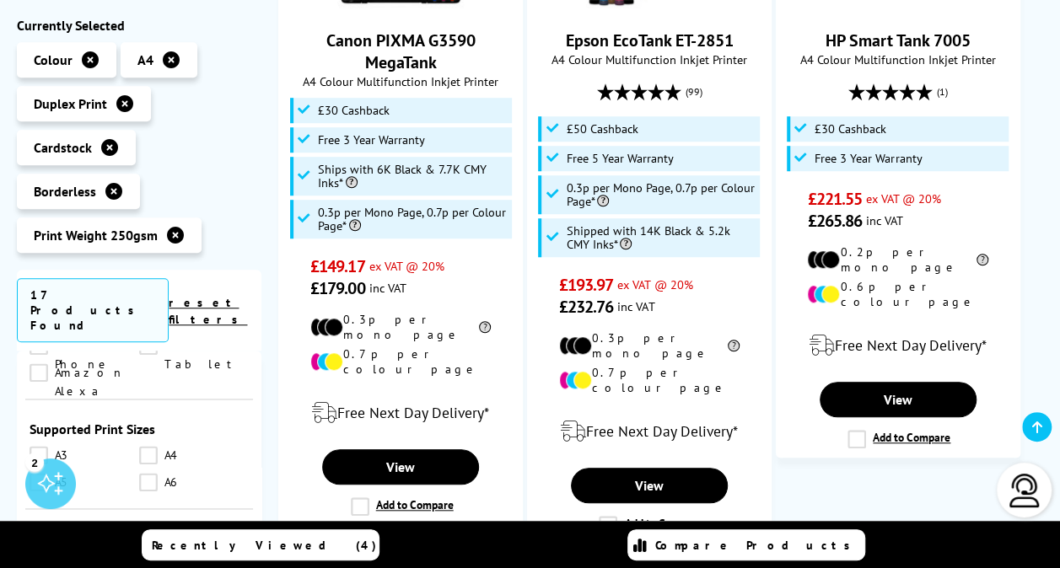
scroll to position [1392, 0]
click at [35, 547] on link "A4" at bounding box center [85, 556] width 110 height 19
